Goal: Obtain resource: Download file/media

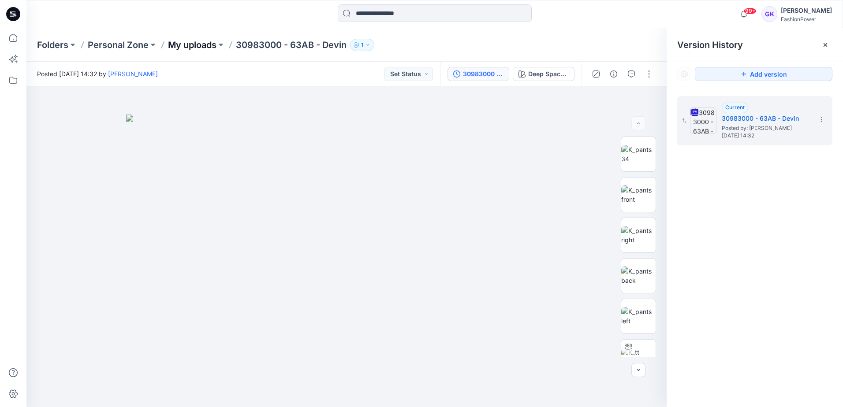
click at [177, 44] on p "My uploads" at bounding box center [192, 45] width 48 height 12
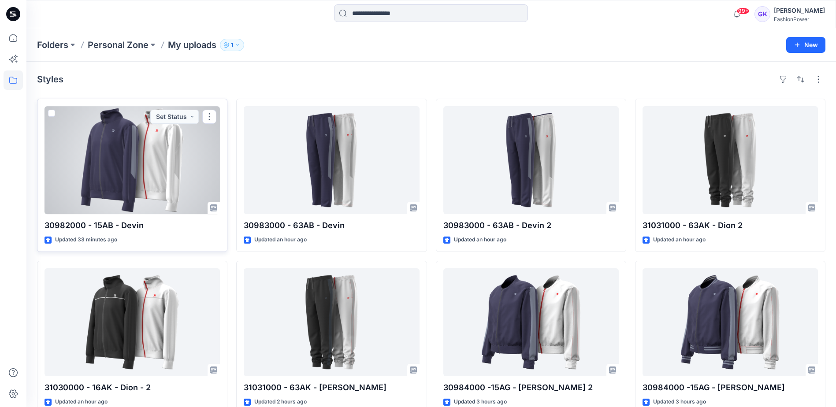
click at [174, 148] on div at bounding box center [132, 160] width 175 height 108
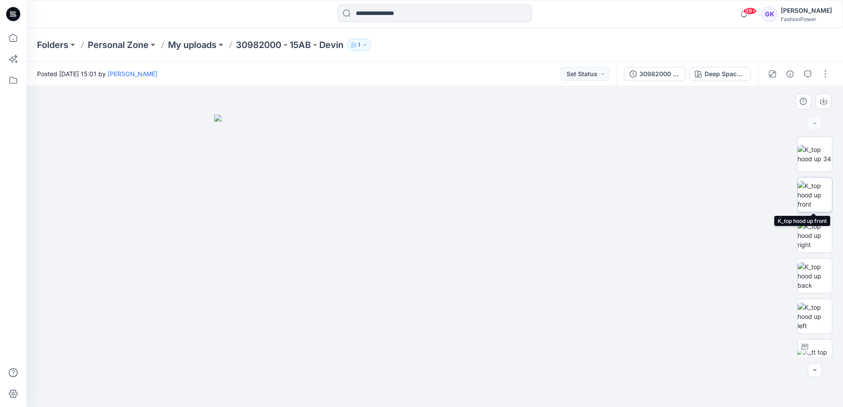
click at [813, 203] on img at bounding box center [814, 195] width 34 height 28
click at [829, 103] on button "button" at bounding box center [823, 101] width 16 height 16
click at [808, 275] on img at bounding box center [814, 276] width 34 height 28
click at [820, 104] on icon "button" at bounding box center [823, 101] width 7 height 7
click at [810, 319] on img at bounding box center [814, 317] width 34 height 28
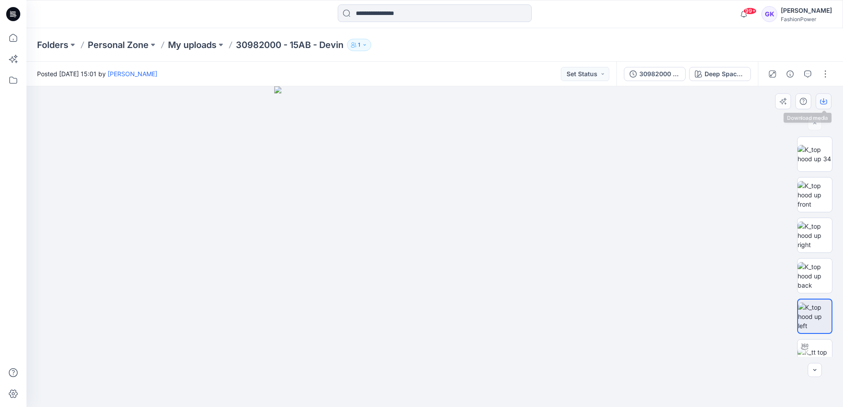
click at [821, 100] on icon "button" at bounding box center [823, 101] width 7 height 7
click at [635, 188] on div at bounding box center [434, 246] width 816 height 321
click at [716, 71] on div "Deep Space Blue (as swatch) + Blue Dune (as swatch)" at bounding box center [724, 74] width 41 height 10
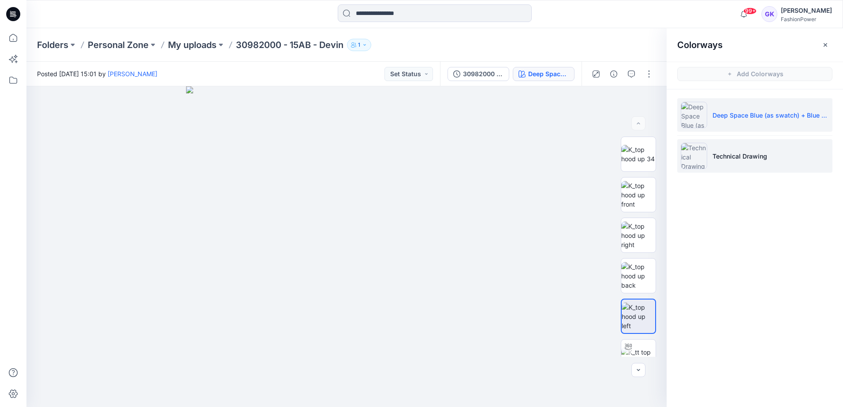
click at [754, 162] on li "Technical Drawing" at bounding box center [754, 155] width 155 height 33
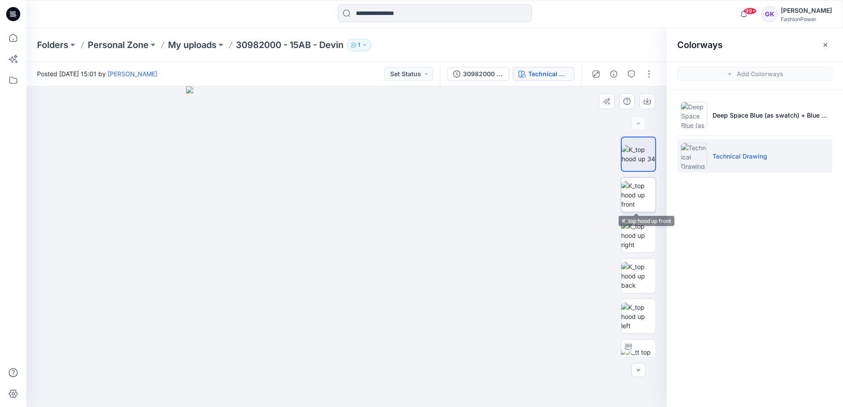
click at [642, 190] on img at bounding box center [638, 195] width 34 height 28
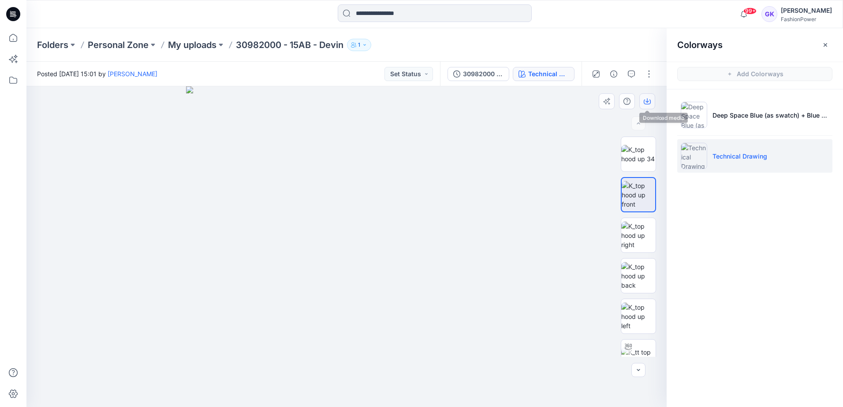
click at [645, 101] on icon "button" at bounding box center [646, 101] width 7 height 7
click at [639, 284] on img at bounding box center [638, 276] width 34 height 28
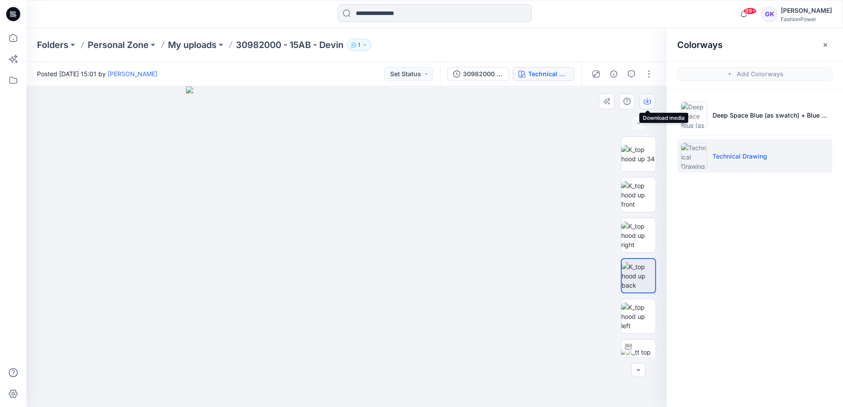
click at [644, 100] on icon "button" at bounding box center [646, 101] width 7 height 7
click at [642, 315] on img at bounding box center [638, 317] width 34 height 28
click at [645, 100] on icon "button" at bounding box center [646, 101] width 7 height 7
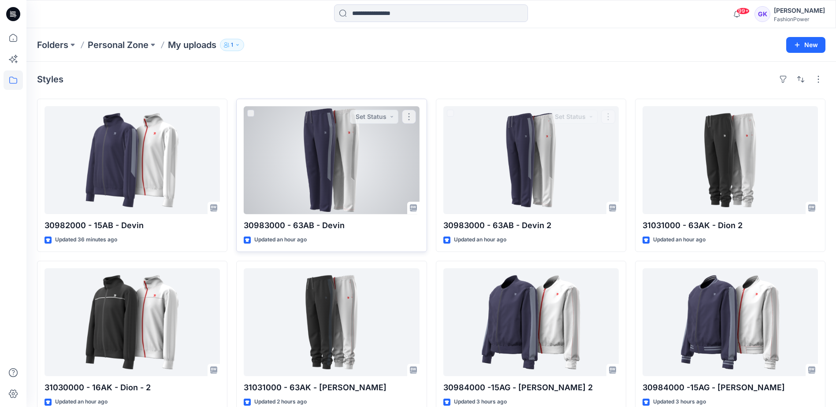
click at [342, 165] on div at bounding box center [331, 160] width 175 height 108
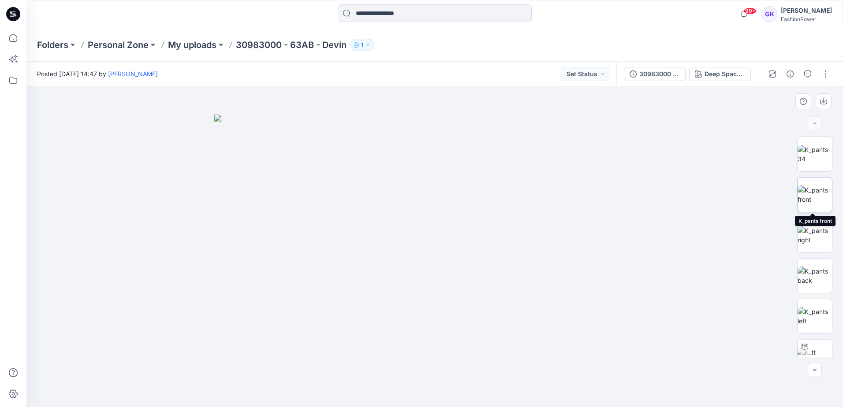
click at [815, 187] on img at bounding box center [814, 195] width 34 height 19
click at [821, 101] on icon "button" at bounding box center [823, 101] width 7 height 7
drag, startPoint x: 816, startPoint y: 271, endPoint x: 818, endPoint y: 251, distance: 20.0
click at [816, 271] on img at bounding box center [814, 276] width 34 height 19
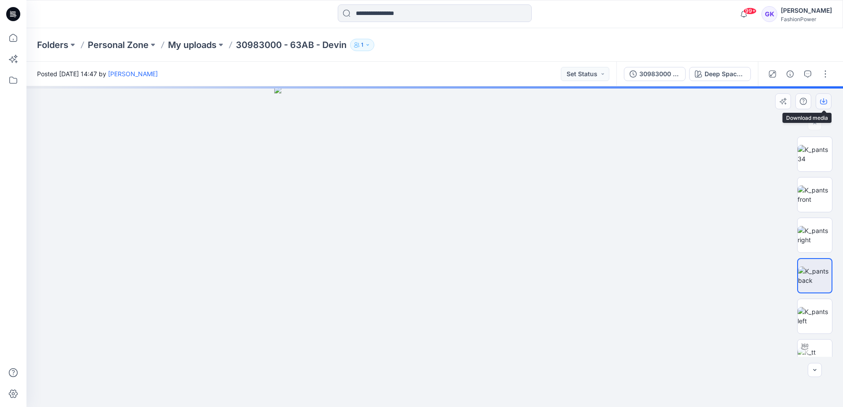
click at [825, 99] on icon "button" at bounding box center [823, 101] width 7 height 7
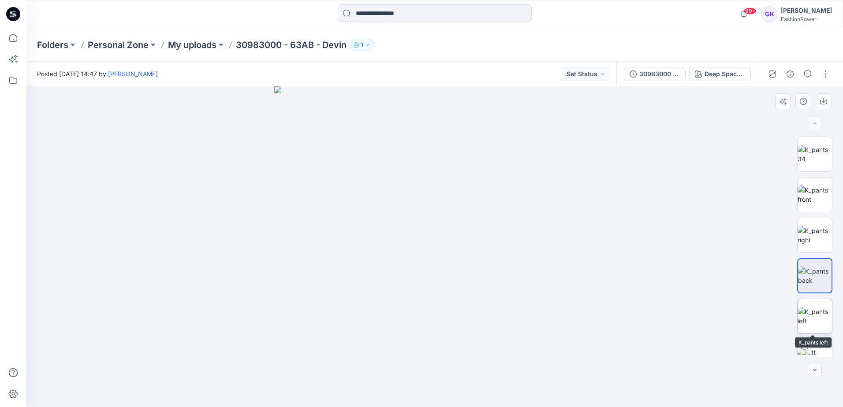
click at [810, 316] on img at bounding box center [814, 316] width 34 height 19
click at [820, 102] on icon "button" at bounding box center [823, 102] width 7 height 5
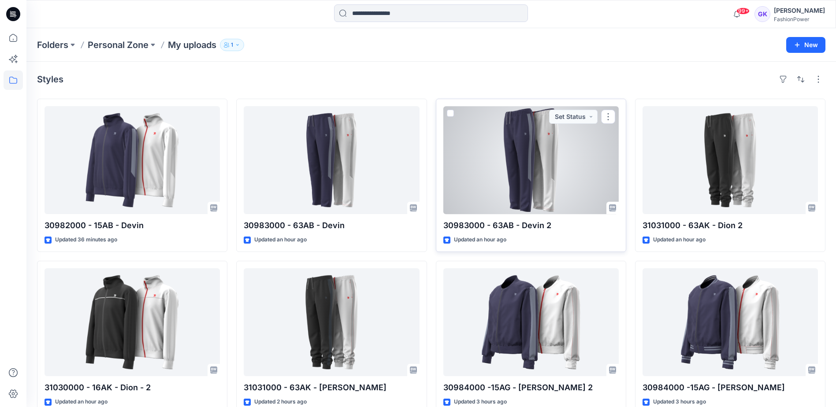
click at [550, 162] on div at bounding box center [530, 160] width 175 height 108
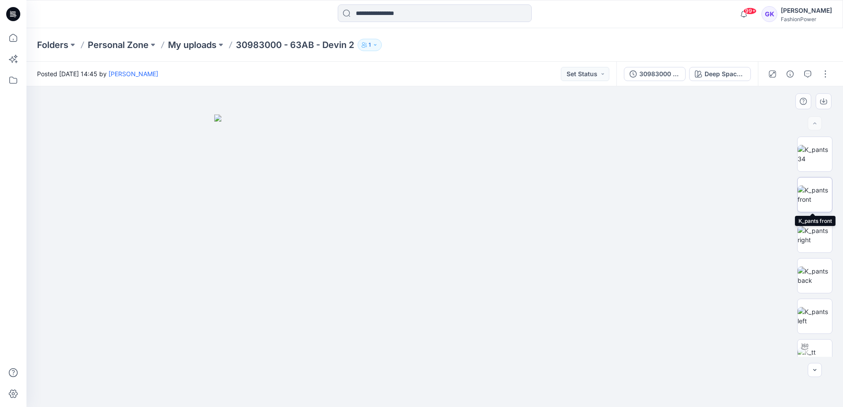
click at [814, 192] on img at bounding box center [814, 195] width 34 height 19
click at [820, 100] on icon "button" at bounding box center [823, 101] width 7 height 7
click at [813, 277] on img at bounding box center [814, 276] width 34 height 19
click at [827, 100] on button "button" at bounding box center [823, 101] width 16 height 16
click at [813, 321] on img at bounding box center [814, 316] width 34 height 19
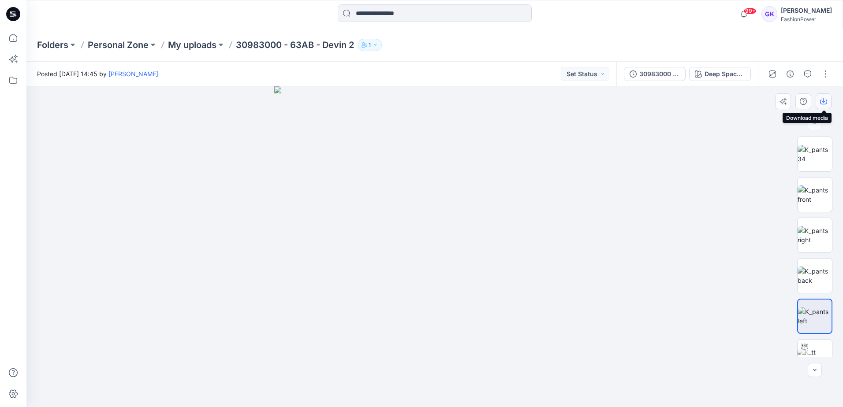
click at [824, 102] on icon "button" at bounding box center [823, 100] width 4 height 4
click at [191, 46] on p "My uploads" at bounding box center [192, 45] width 48 height 12
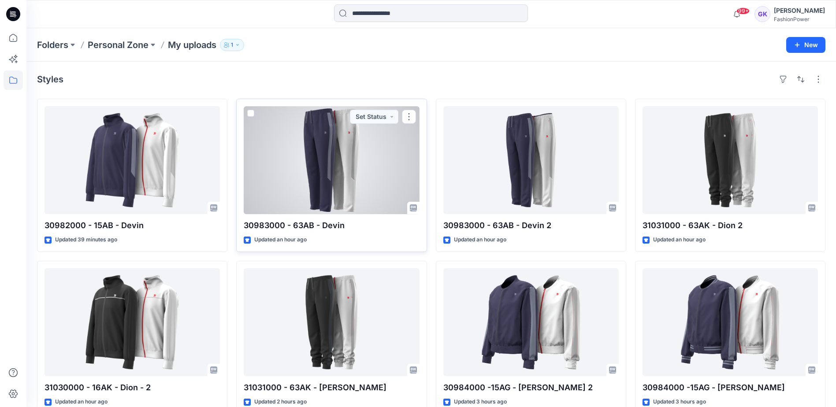
click at [374, 198] on div at bounding box center [331, 160] width 175 height 108
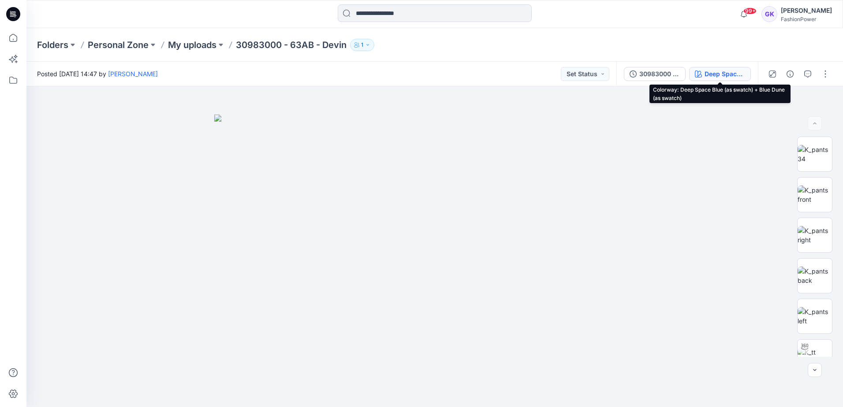
click at [719, 75] on div "Deep Space Blue (as swatch) + Blue Dune (as swatch)" at bounding box center [724, 74] width 41 height 10
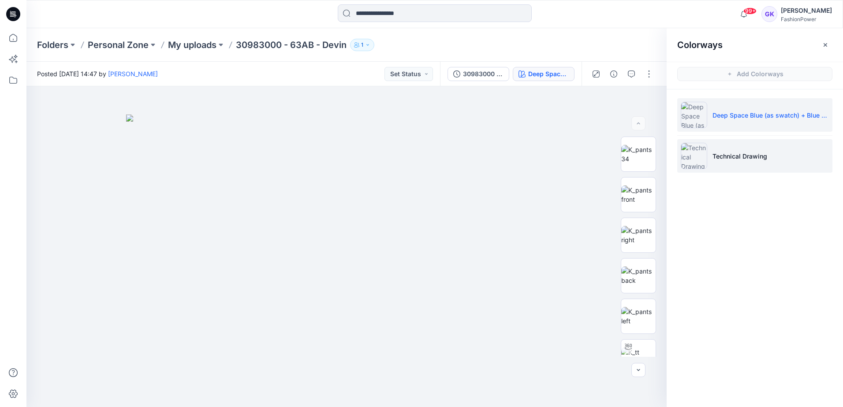
click at [721, 160] on p "Technical Drawing" at bounding box center [739, 156] width 55 height 9
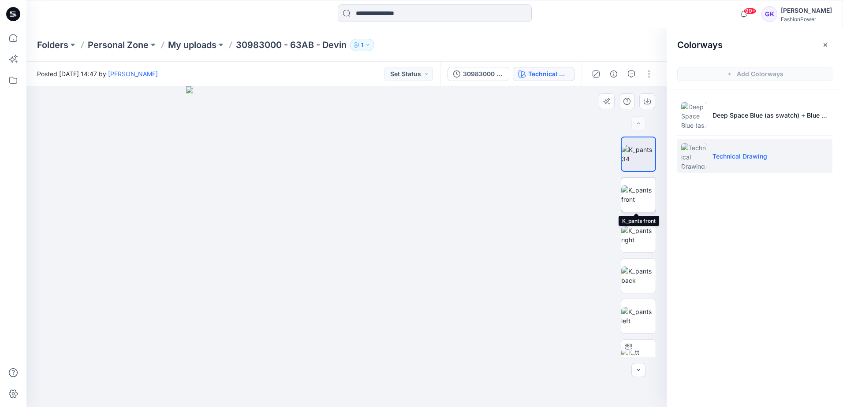
click at [637, 193] on img at bounding box center [638, 195] width 34 height 19
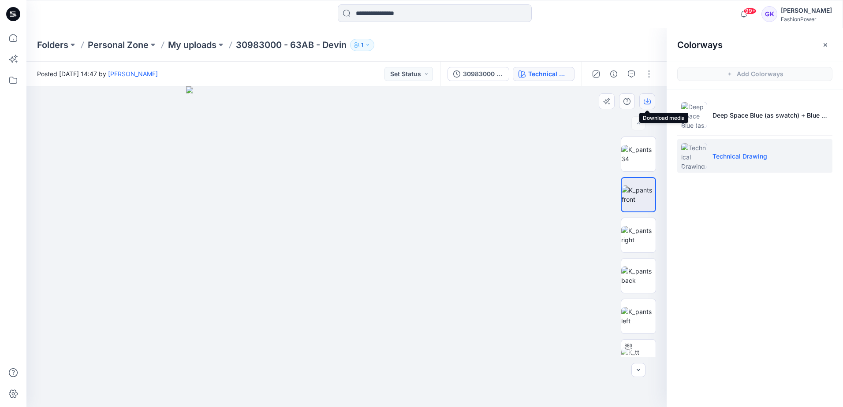
click at [649, 102] on icon "button" at bounding box center [646, 101] width 7 height 7
drag, startPoint x: 638, startPoint y: 282, endPoint x: 639, endPoint y: 273, distance: 9.9
click at [638, 282] on img at bounding box center [638, 276] width 34 height 19
click at [642, 100] on button "button" at bounding box center [647, 101] width 16 height 16
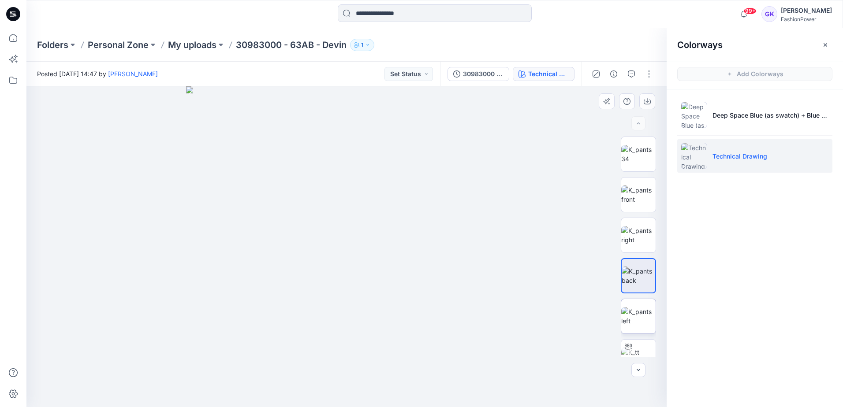
click at [629, 317] on img at bounding box center [638, 316] width 34 height 19
click at [646, 102] on icon "button" at bounding box center [646, 101] width 7 height 7
click at [197, 45] on p "My uploads" at bounding box center [192, 45] width 48 height 12
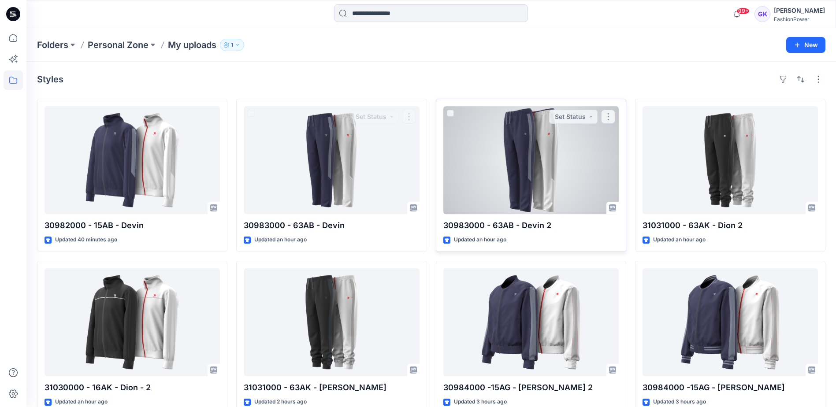
click at [484, 161] on div at bounding box center [530, 160] width 175 height 108
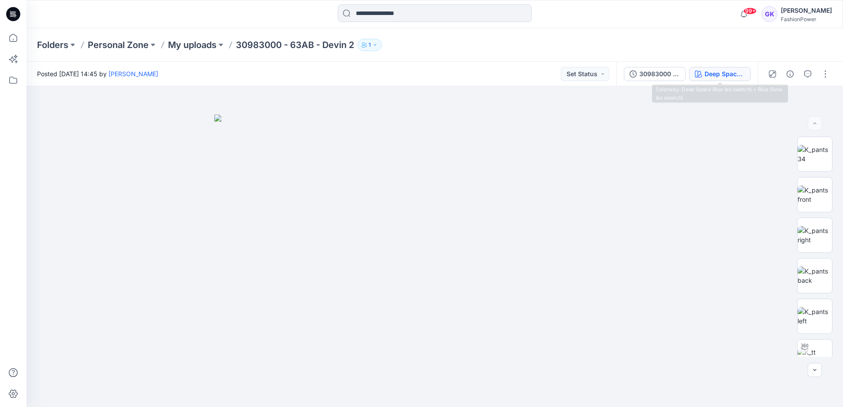
click at [732, 74] on div "Deep Space Blue (as swatch) + Blue Dune (as swatch)" at bounding box center [724, 74] width 41 height 10
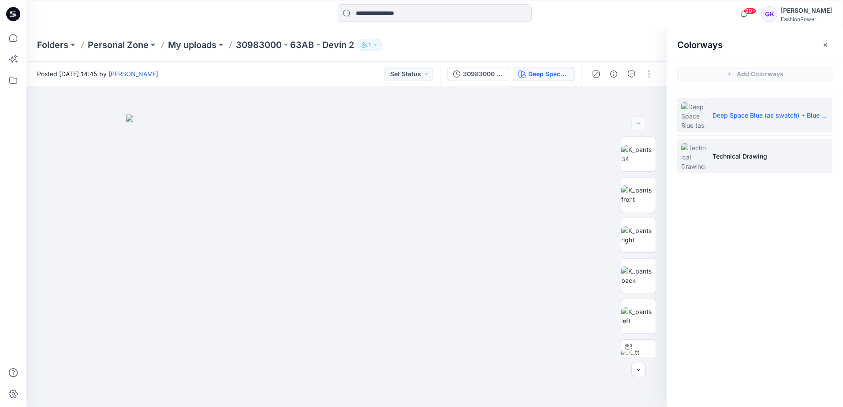
click at [724, 161] on li "Technical Drawing" at bounding box center [754, 155] width 155 height 33
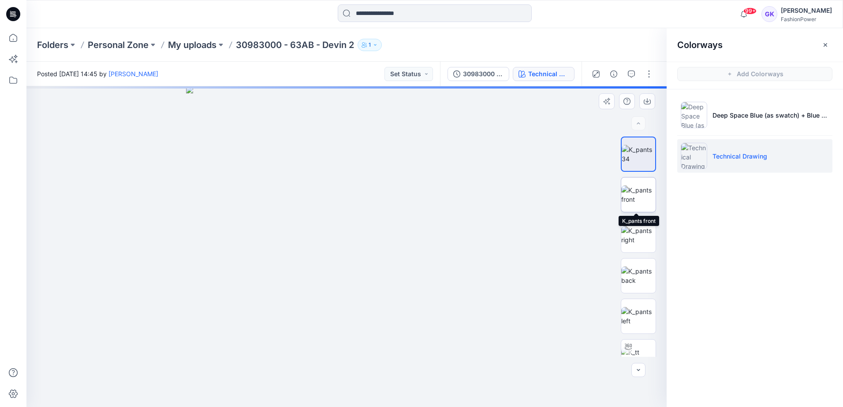
click at [638, 198] on img at bounding box center [638, 195] width 34 height 19
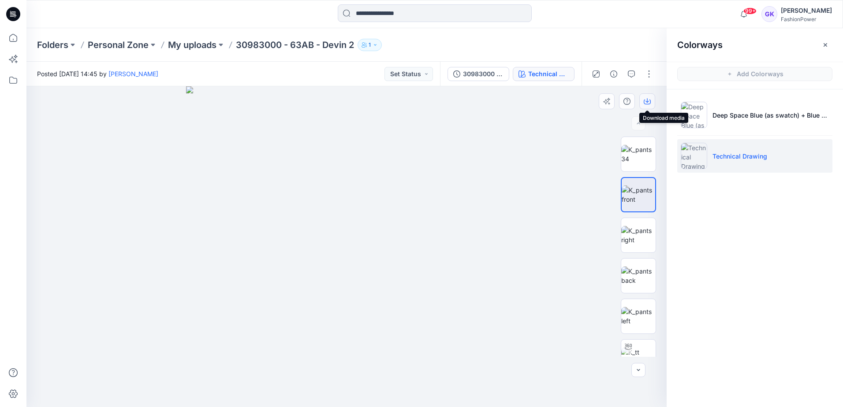
click at [651, 105] on button "button" at bounding box center [647, 101] width 16 height 16
click at [628, 279] on img at bounding box center [638, 276] width 34 height 19
click at [644, 104] on icon "button" at bounding box center [646, 101] width 7 height 7
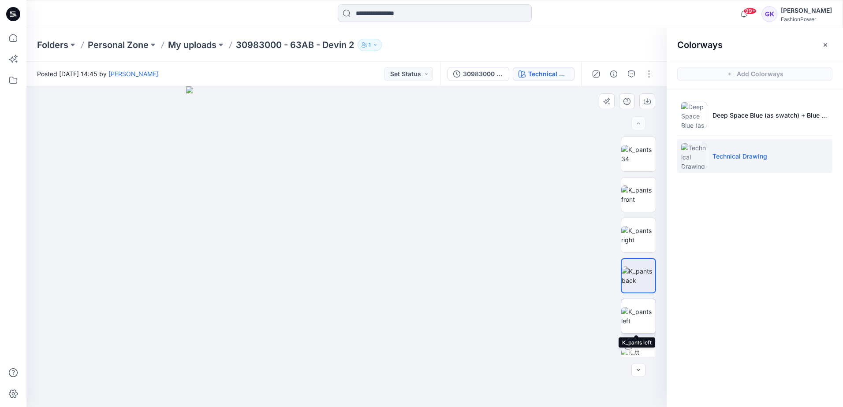
click at [637, 321] on img at bounding box center [638, 316] width 34 height 19
drag, startPoint x: 483, startPoint y: 126, endPoint x: 496, endPoint y: 243, distance: 117.9
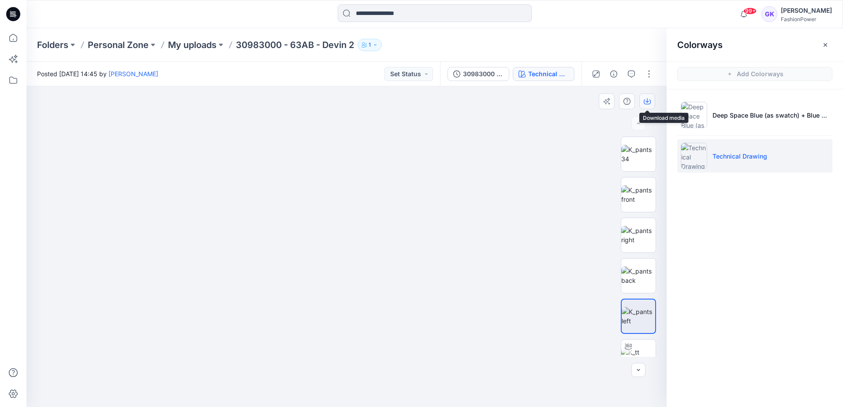
click at [642, 106] on button "button" at bounding box center [647, 101] width 16 height 16
drag, startPoint x: 721, startPoint y: 385, endPoint x: 726, endPoint y: 365, distance: 20.0
click at [721, 383] on div "Colorways Add Colorways Deep Space Blue (as swatch) + Blue Dune (as swatch) Tec…" at bounding box center [754, 217] width 176 height 379
click at [649, 81] on div at bounding box center [622, 74] width 82 height 25
click at [645, 71] on button "button" at bounding box center [649, 74] width 14 height 14
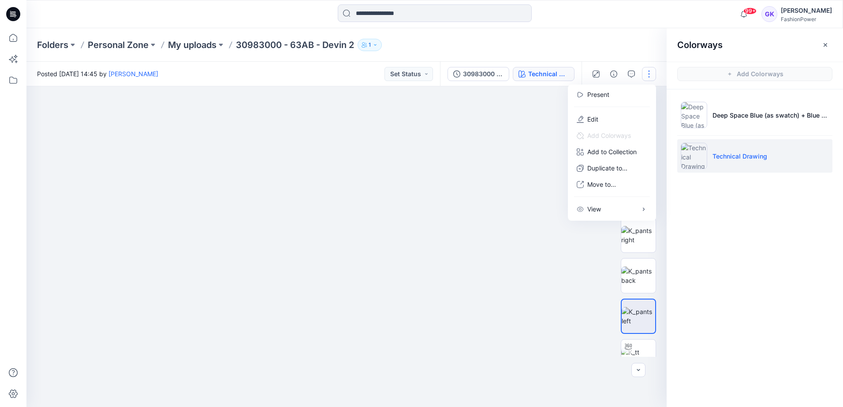
click at [770, 255] on div "Colorways Add Colorways Deep Space Blue (as swatch) + Blue Dune (as swatch) Tec…" at bounding box center [754, 217] width 176 height 379
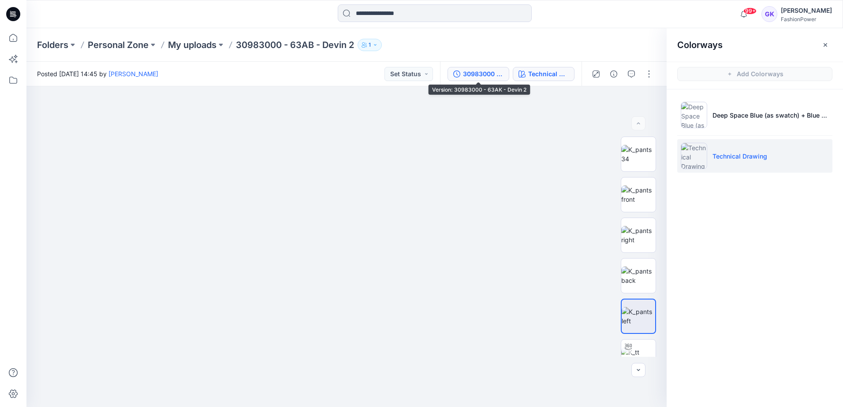
click at [474, 72] on div "30983000 - 63AK - Devin 2" at bounding box center [483, 74] width 41 height 10
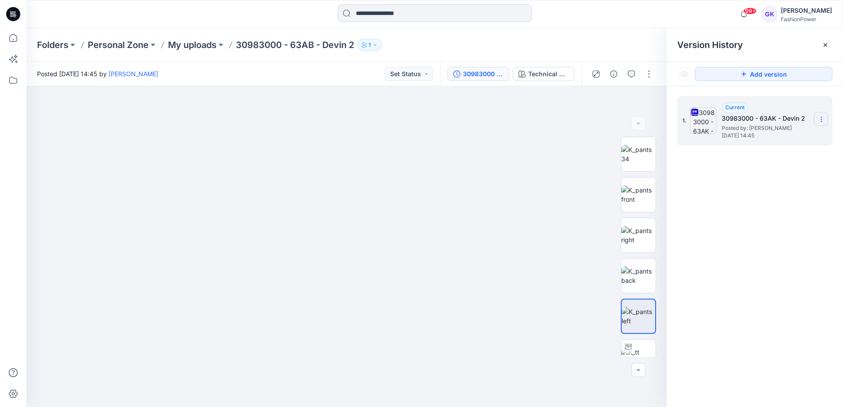
click at [824, 115] on section at bounding box center [820, 119] width 14 height 14
click at [794, 137] on span "Download Source BW File" at bounding box center [776, 136] width 74 height 11
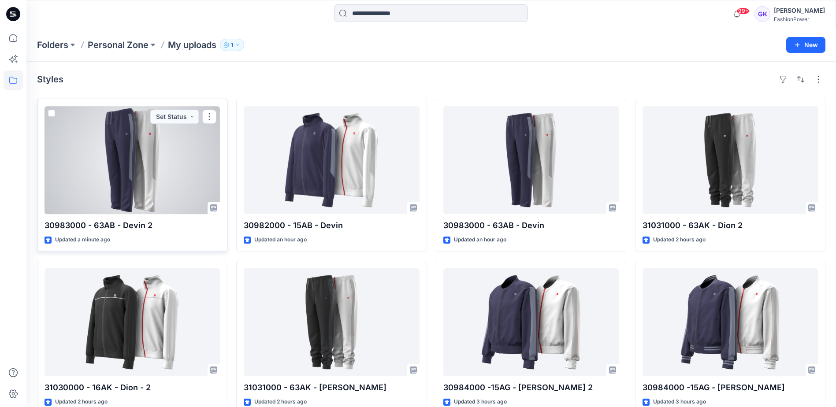
click at [133, 172] on div at bounding box center [132, 160] width 175 height 108
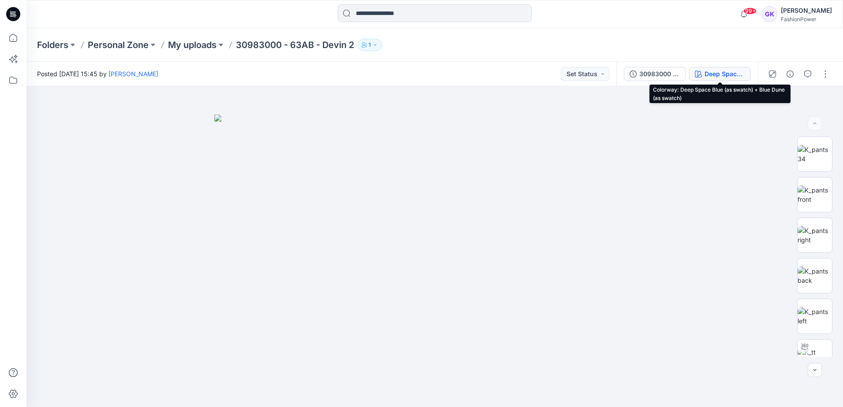
click at [705, 72] on div "Deep Space Blue (as swatch) + Blue Dune (as swatch)" at bounding box center [724, 74] width 41 height 10
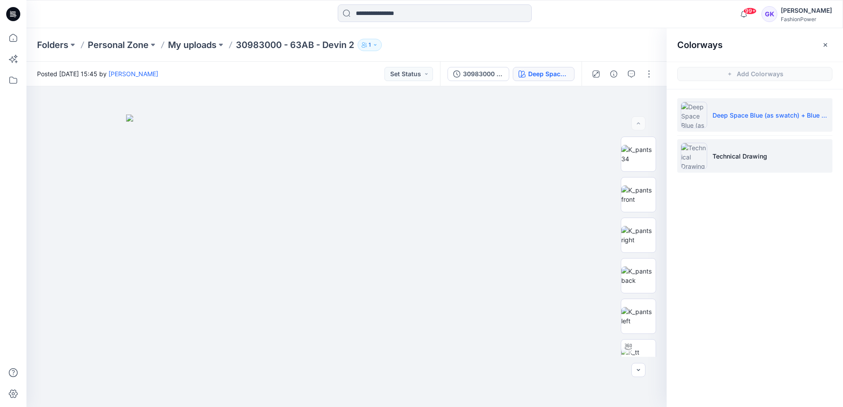
click at [742, 157] on p "Technical Drawing" at bounding box center [739, 156] width 55 height 9
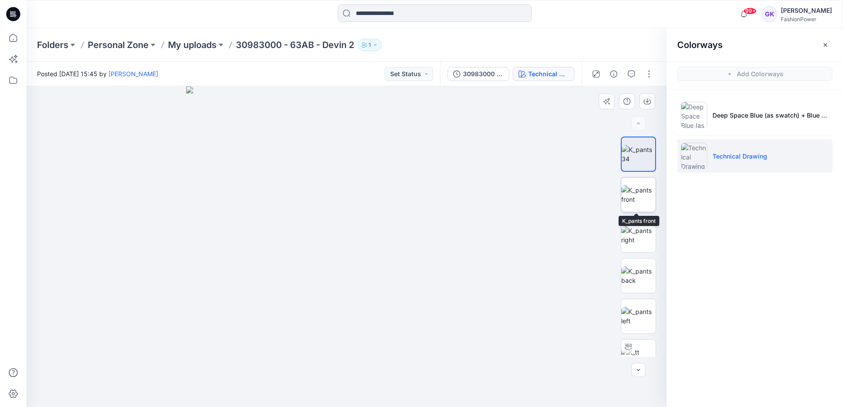
click at [633, 194] on img at bounding box center [638, 195] width 34 height 19
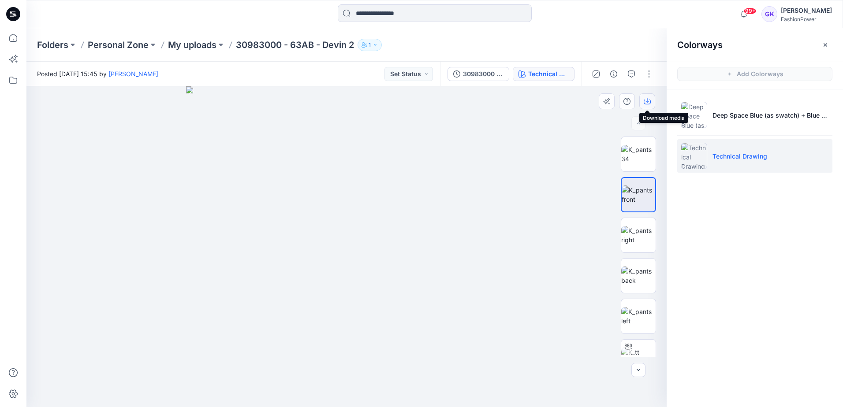
click at [646, 103] on icon "button" at bounding box center [646, 101] width 7 height 7
click at [627, 281] on img at bounding box center [638, 276] width 34 height 19
click at [650, 97] on button "button" at bounding box center [647, 101] width 16 height 16
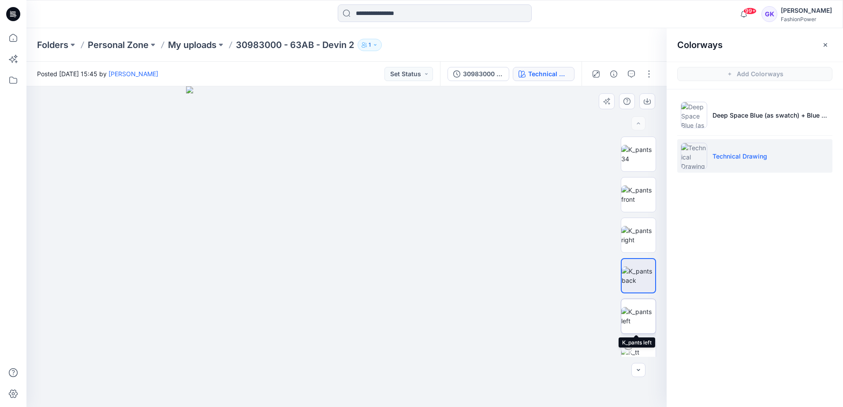
click at [638, 318] on img at bounding box center [638, 316] width 34 height 19
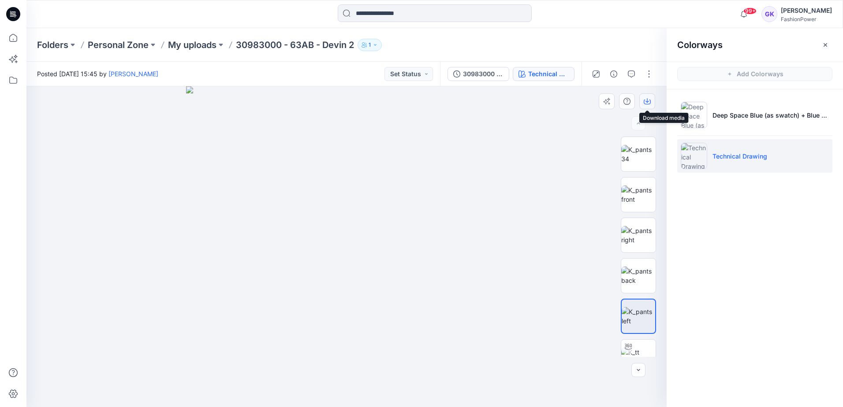
click at [646, 103] on icon "button" at bounding box center [646, 101] width 7 height 7
click at [204, 41] on p "My uploads" at bounding box center [192, 45] width 48 height 12
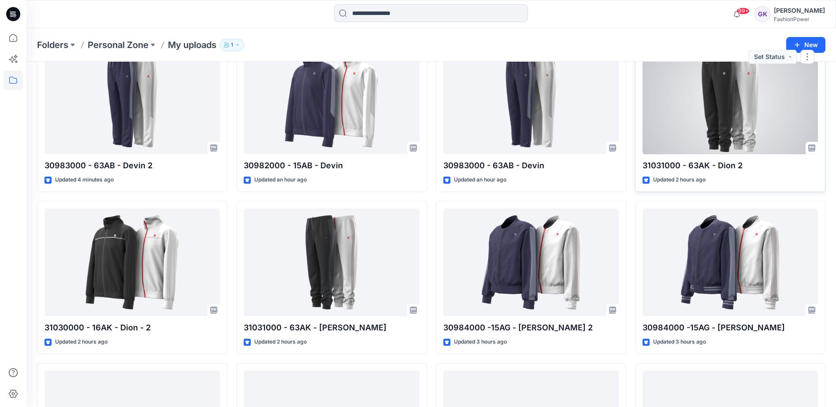
scroll to position [44, 0]
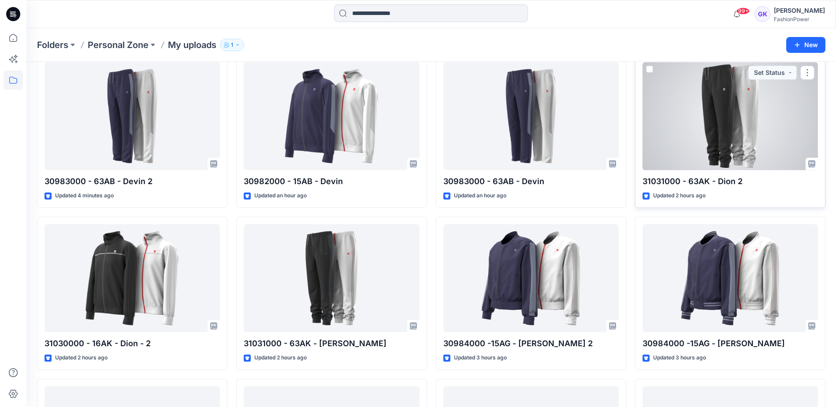
click at [735, 128] on div at bounding box center [729, 116] width 175 height 108
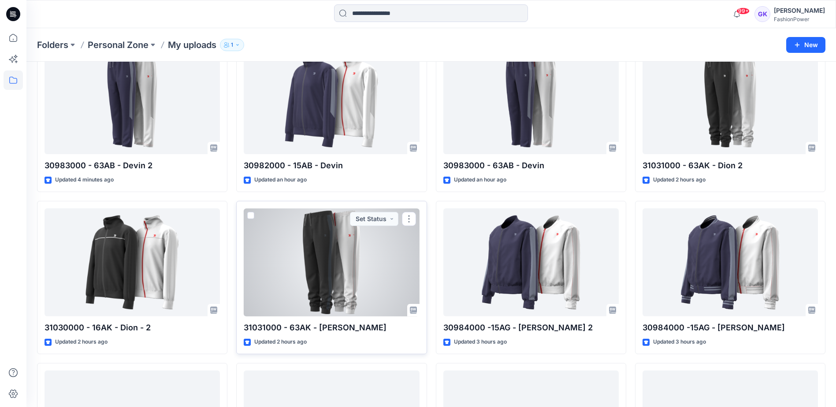
scroll to position [44, 0]
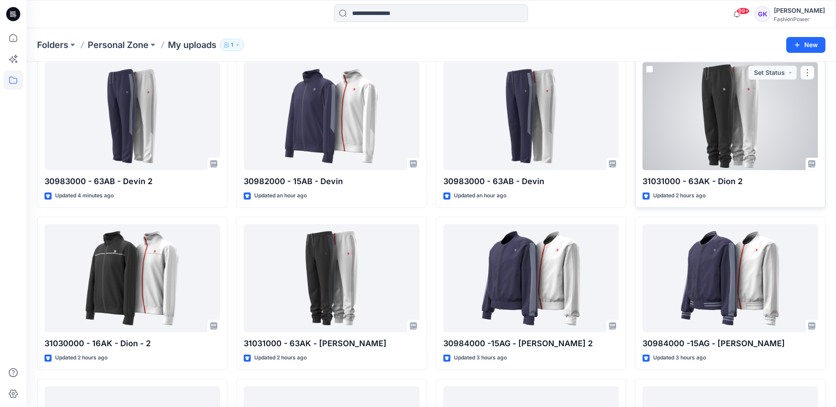
click at [777, 97] on div at bounding box center [729, 116] width 175 height 108
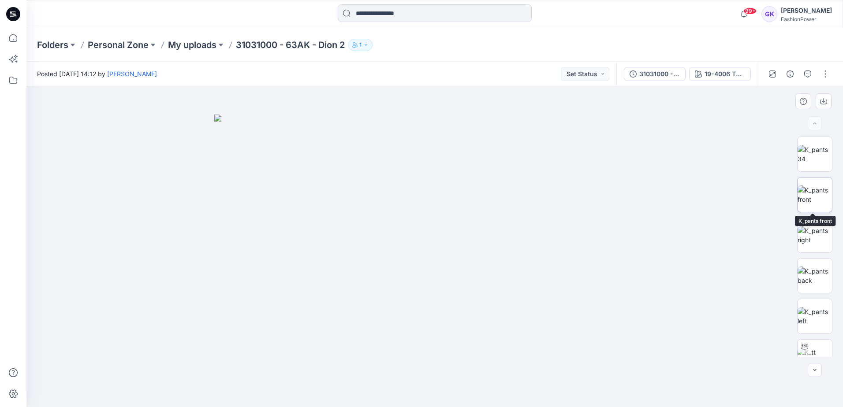
click at [809, 192] on img at bounding box center [814, 195] width 34 height 19
click at [818, 100] on button "button" at bounding box center [823, 101] width 16 height 16
click at [816, 272] on img at bounding box center [814, 276] width 34 height 19
click at [824, 101] on icon "button" at bounding box center [823, 100] width 4 height 4
click at [811, 317] on img at bounding box center [814, 316] width 34 height 19
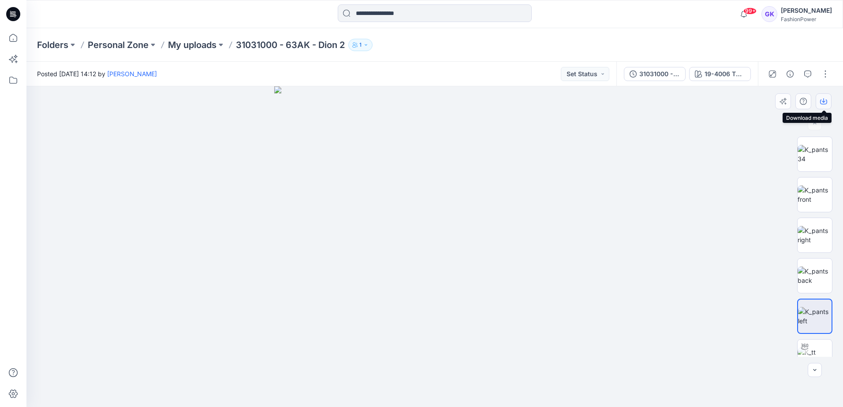
click at [824, 100] on icon "button" at bounding box center [823, 101] width 7 height 7
click at [539, 112] on img at bounding box center [434, 246] width 321 height 321
click at [670, 74] on div "31031000 - 63AK - Dion - 2" at bounding box center [659, 74] width 41 height 10
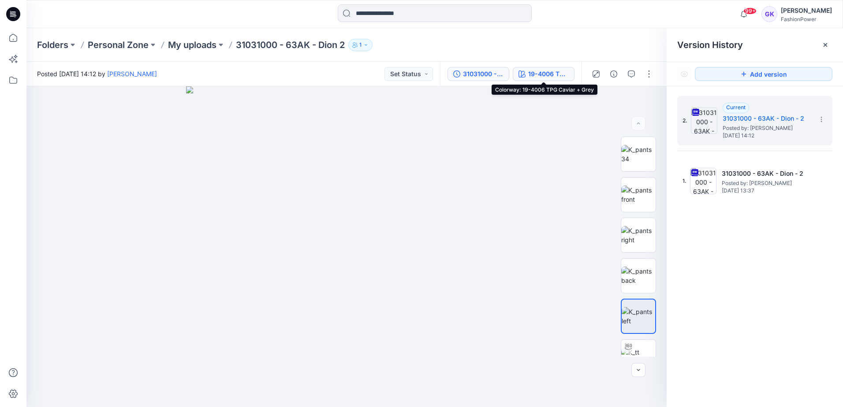
click at [531, 76] on div "19-4006 TPG Caviar + Grey" at bounding box center [548, 74] width 41 height 10
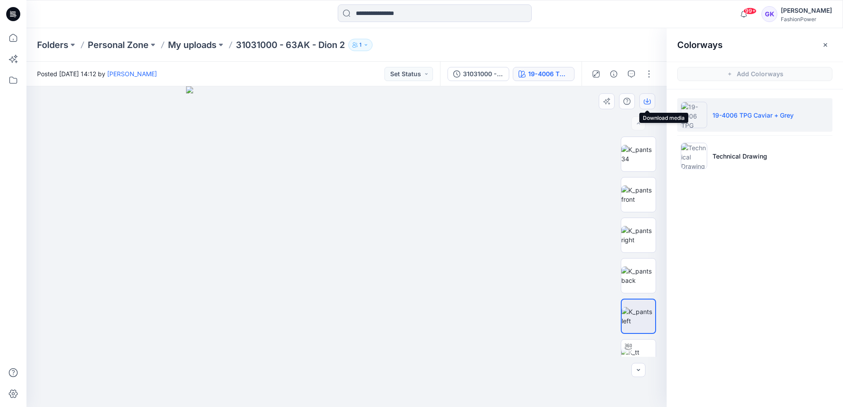
click at [647, 99] on icon "button" at bounding box center [647, 100] width 4 height 4
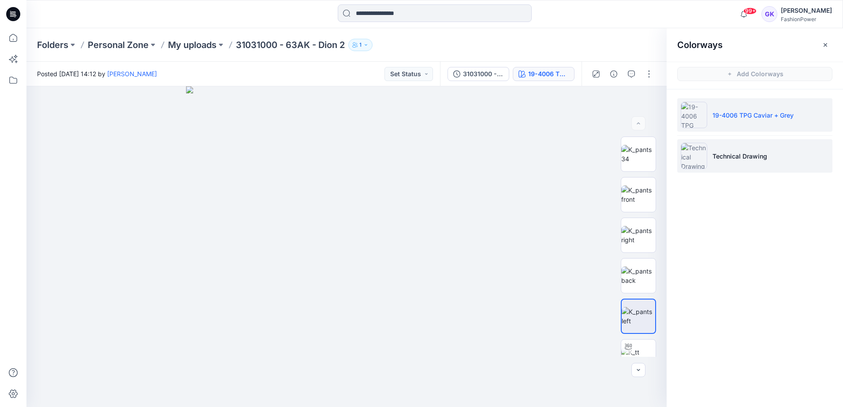
click at [747, 145] on li "Technical Drawing" at bounding box center [754, 155] width 155 height 33
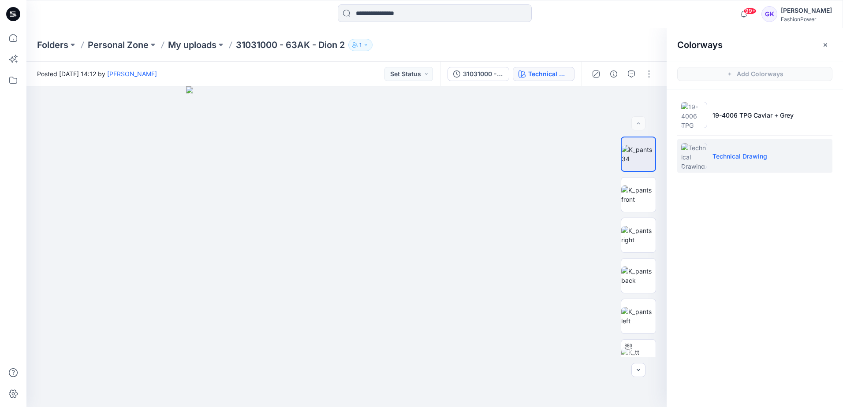
click at [725, 319] on div "Colorways Add Colorways 19-4006 TPG Caviar + Grey Technical Drawing" at bounding box center [754, 217] width 176 height 379
click at [633, 196] on img at bounding box center [638, 195] width 34 height 19
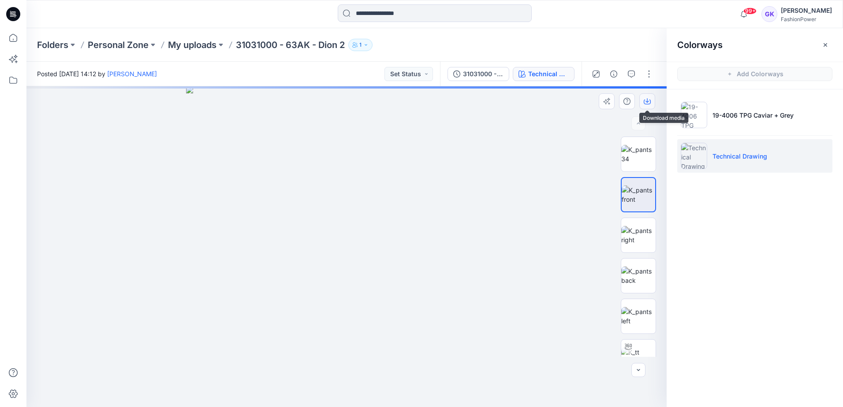
click at [647, 102] on icon "button" at bounding box center [647, 100] width 4 height 4
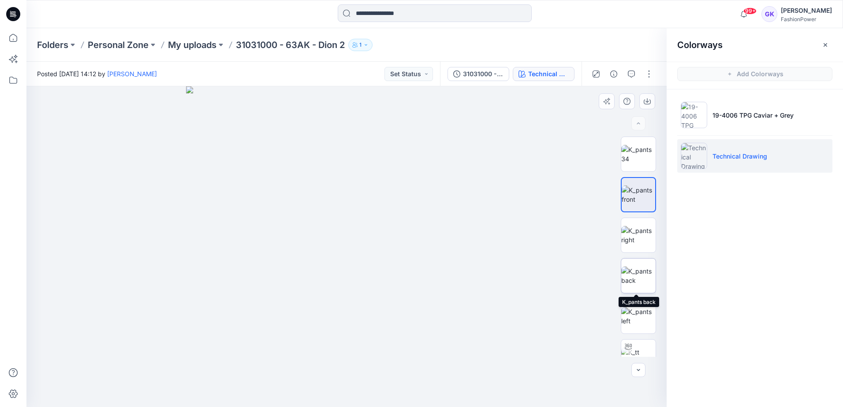
click at [640, 282] on img at bounding box center [638, 276] width 34 height 19
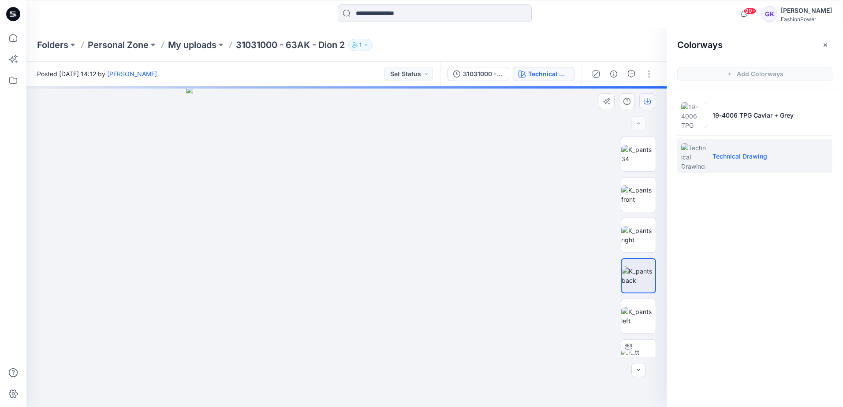
click at [645, 104] on icon "button" at bounding box center [646, 101] width 7 height 7
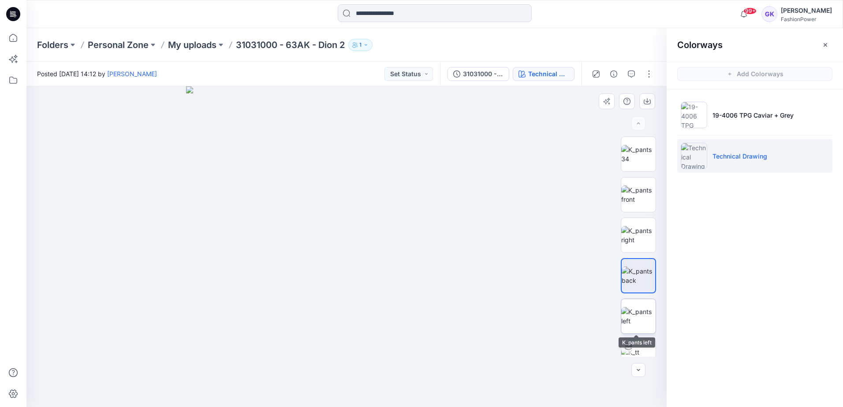
click at [639, 322] on img at bounding box center [638, 316] width 34 height 19
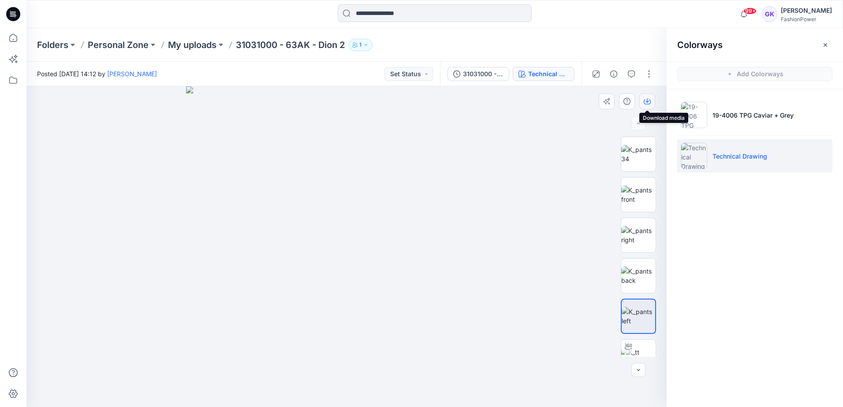
click at [647, 103] on icon "button" at bounding box center [646, 101] width 7 height 7
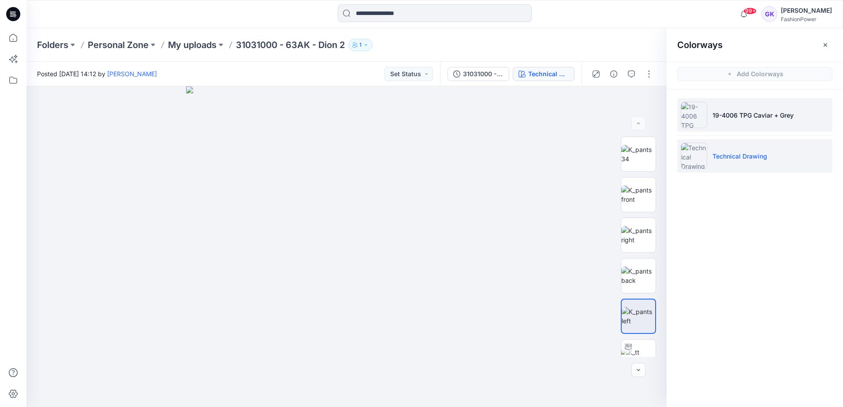
click at [715, 116] on p "19-4006 TPG Caviar + Grey" at bounding box center [752, 115] width 81 height 9
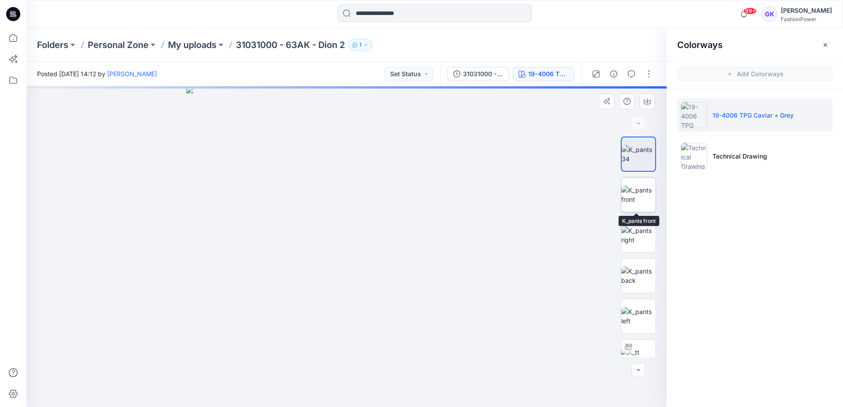
click at [637, 196] on img at bounding box center [638, 195] width 34 height 19
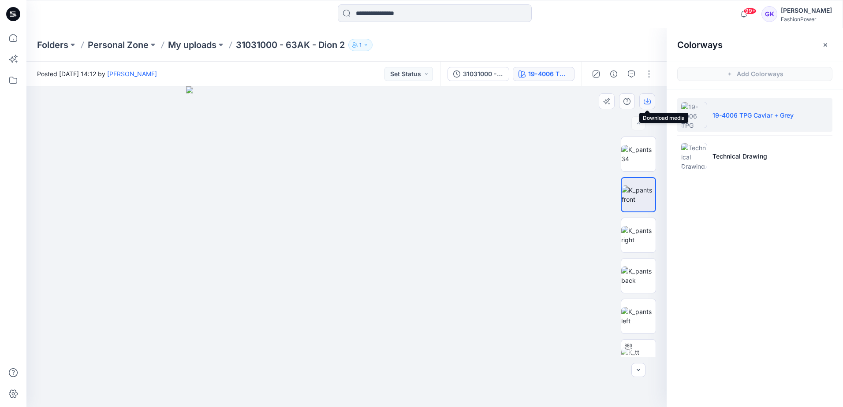
click at [643, 98] on icon "button" at bounding box center [646, 101] width 7 height 7
click at [201, 43] on p "My uploads" at bounding box center [192, 45] width 48 height 12
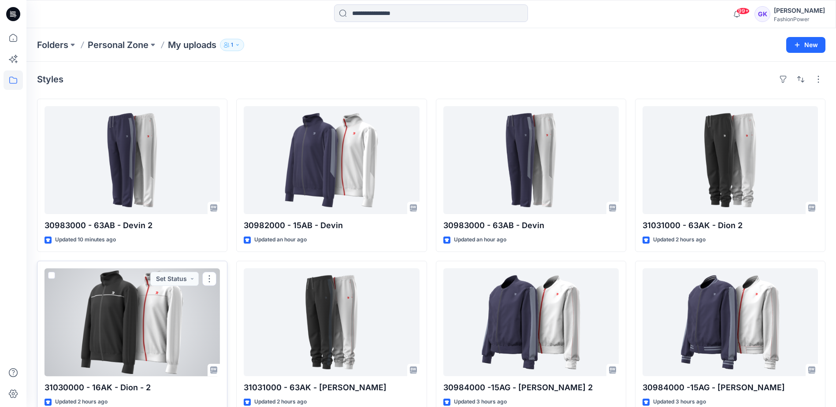
click at [147, 316] on div at bounding box center [132, 322] width 175 height 108
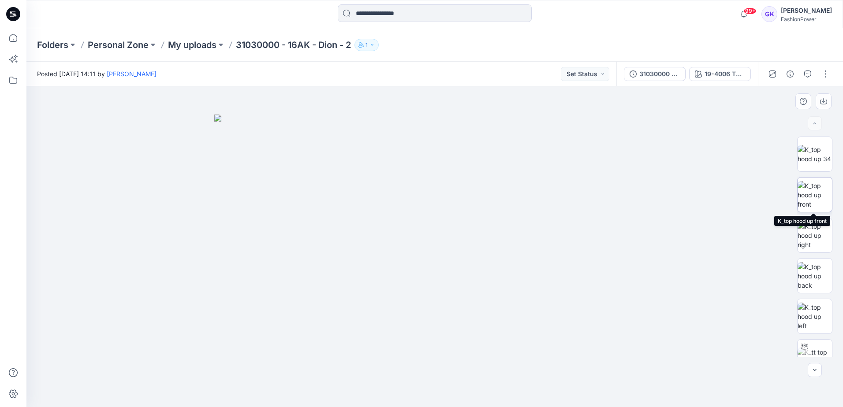
click at [813, 197] on img at bounding box center [814, 195] width 34 height 28
click at [824, 105] on button "button" at bounding box center [823, 101] width 16 height 16
click at [820, 273] on img at bounding box center [814, 276] width 34 height 28
click at [822, 99] on icon "button" at bounding box center [823, 101] width 7 height 7
click at [810, 319] on img at bounding box center [814, 317] width 34 height 28
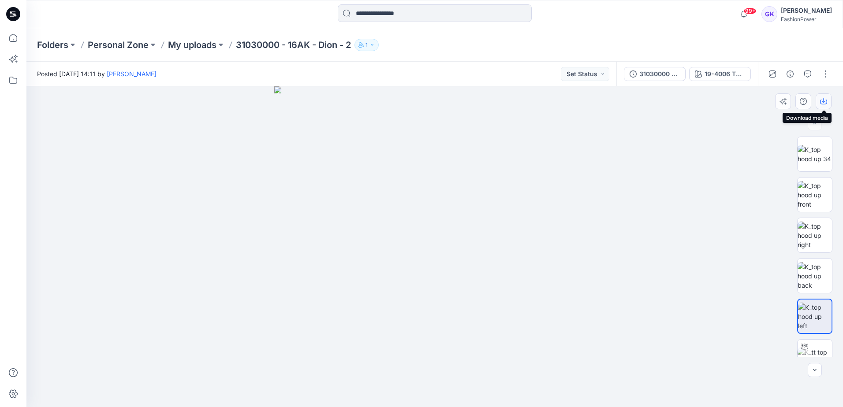
click at [825, 100] on icon "button" at bounding box center [823, 101] width 7 height 7
click at [542, 154] on img at bounding box center [434, 246] width 321 height 321
click at [730, 78] on div "19-4006 TPG Caviar + Grey" at bounding box center [724, 74] width 41 height 10
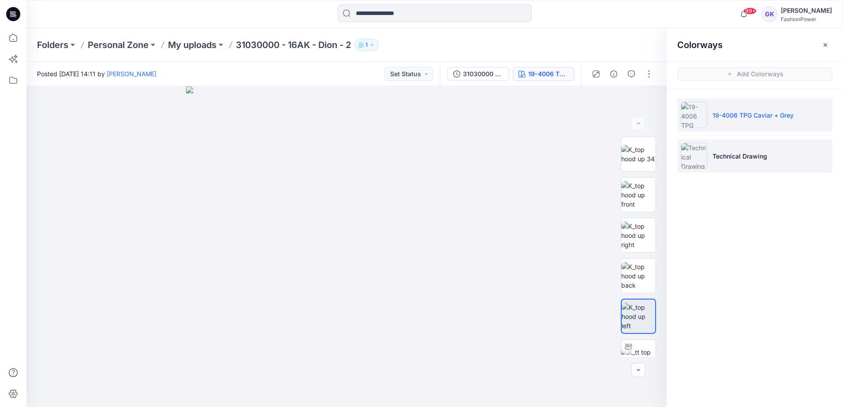
click at [766, 157] on p "Technical Drawing" at bounding box center [739, 156] width 55 height 9
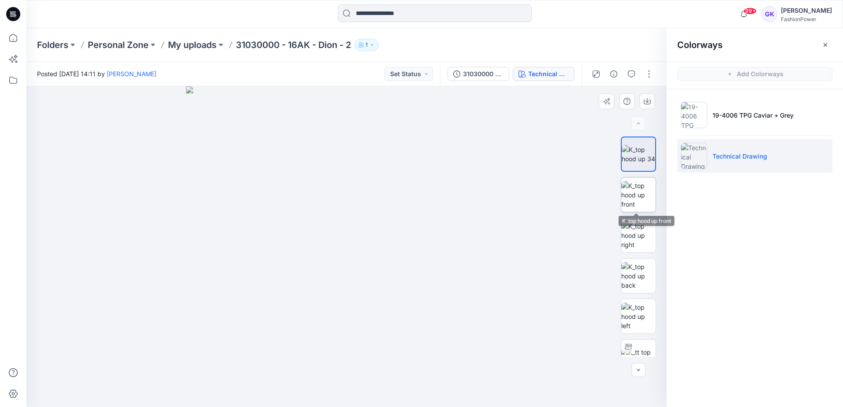
click at [635, 206] on img at bounding box center [638, 195] width 34 height 28
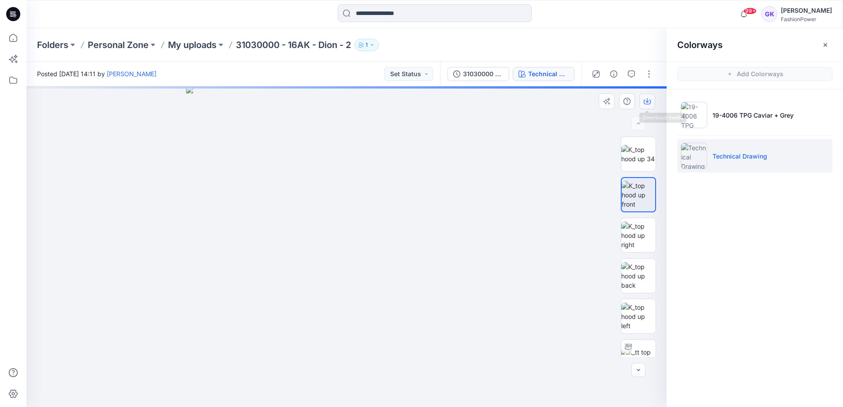
click at [648, 100] on icon "button" at bounding box center [646, 101] width 7 height 7
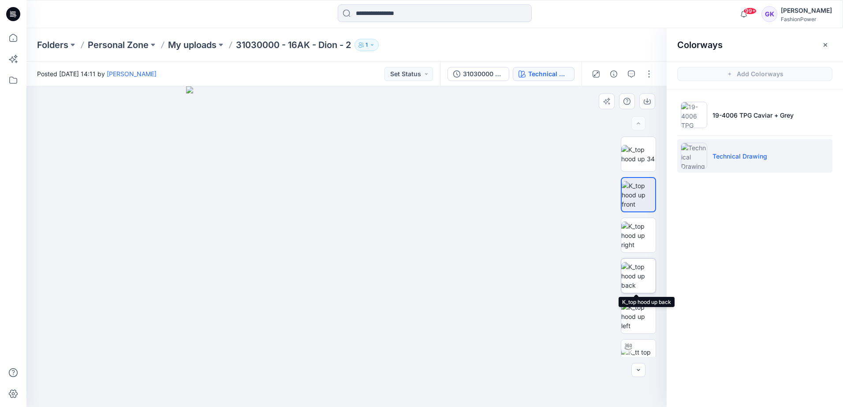
click at [636, 282] on img at bounding box center [638, 276] width 34 height 28
click at [647, 100] on icon "button" at bounding box center [646, 101] width 7 height 7
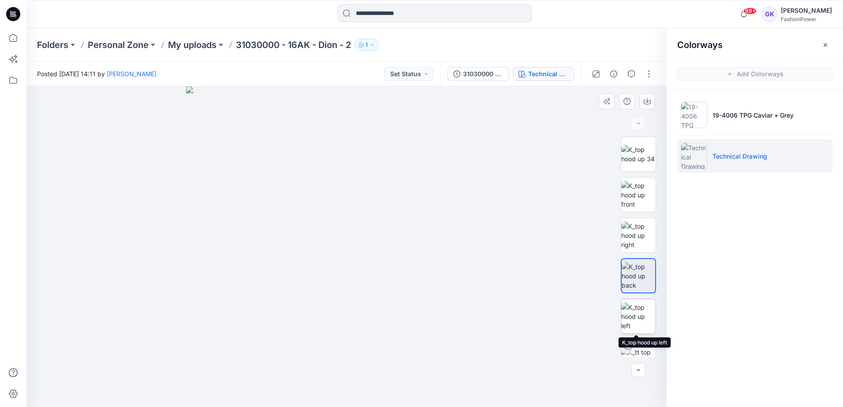
click at [639, 323] on img at bounding box center [638, 317] width 34 height 28
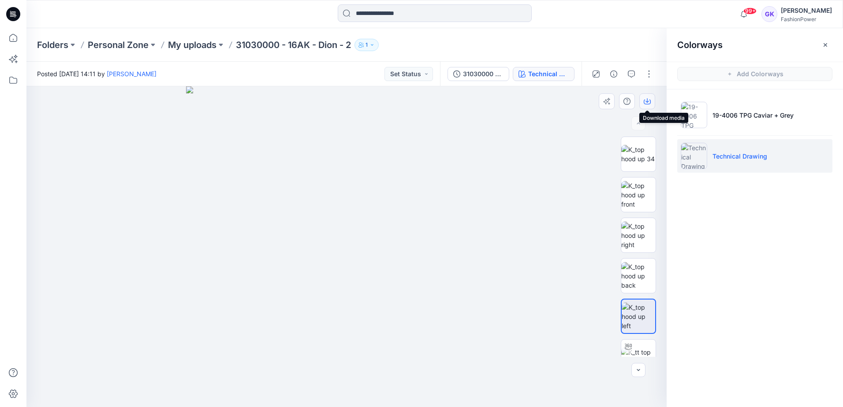
click at [651, 103] on button "button" at bounding box center [647, 101] width 16 height 16
drag, startPoint x: 797, startPoint y: 326, endPoint x: 805, endPoint y: 136, distance: 190.1
click at [797, 323] on div "Colorways Add Colorways 19-4006 TPG Caviar + Grey Technical Drawing" at bounding box center [754, 217] width 176 height 379
